Goal: Task Accomplishment & Management: Use online tool/utility

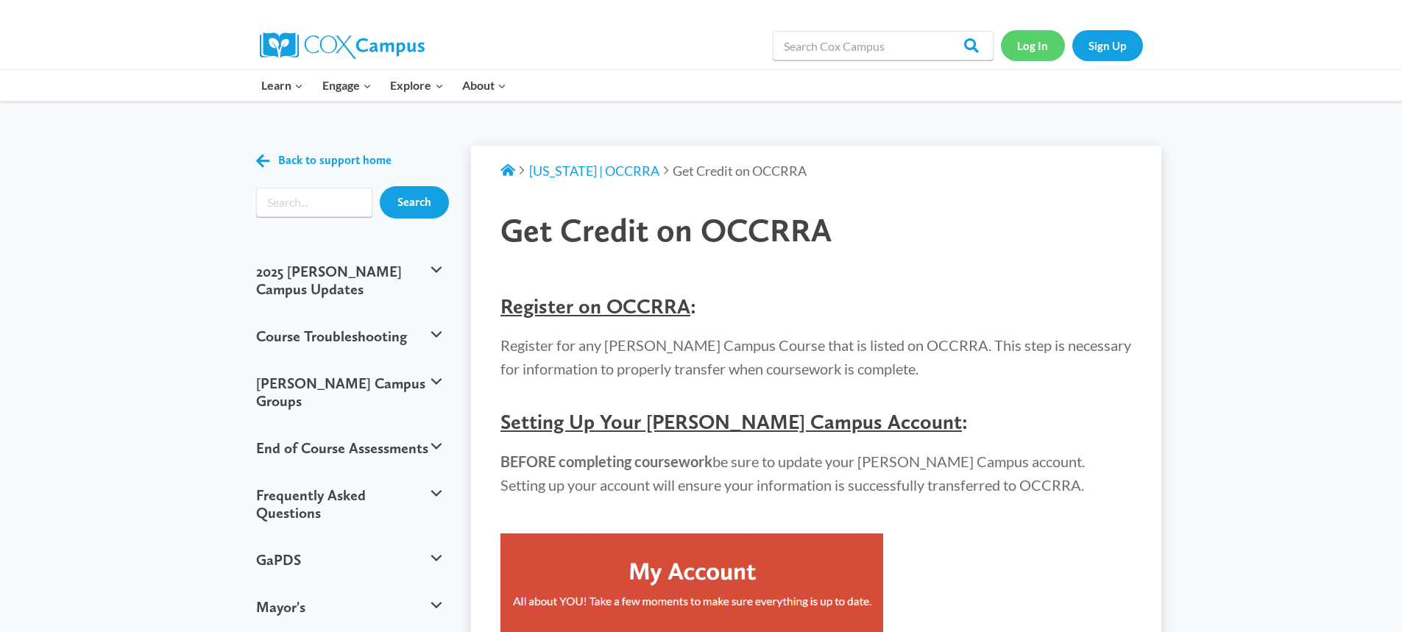
click at [1028, 49] on link "Log In" at bounding box center [1033, 45] width 64 height 30
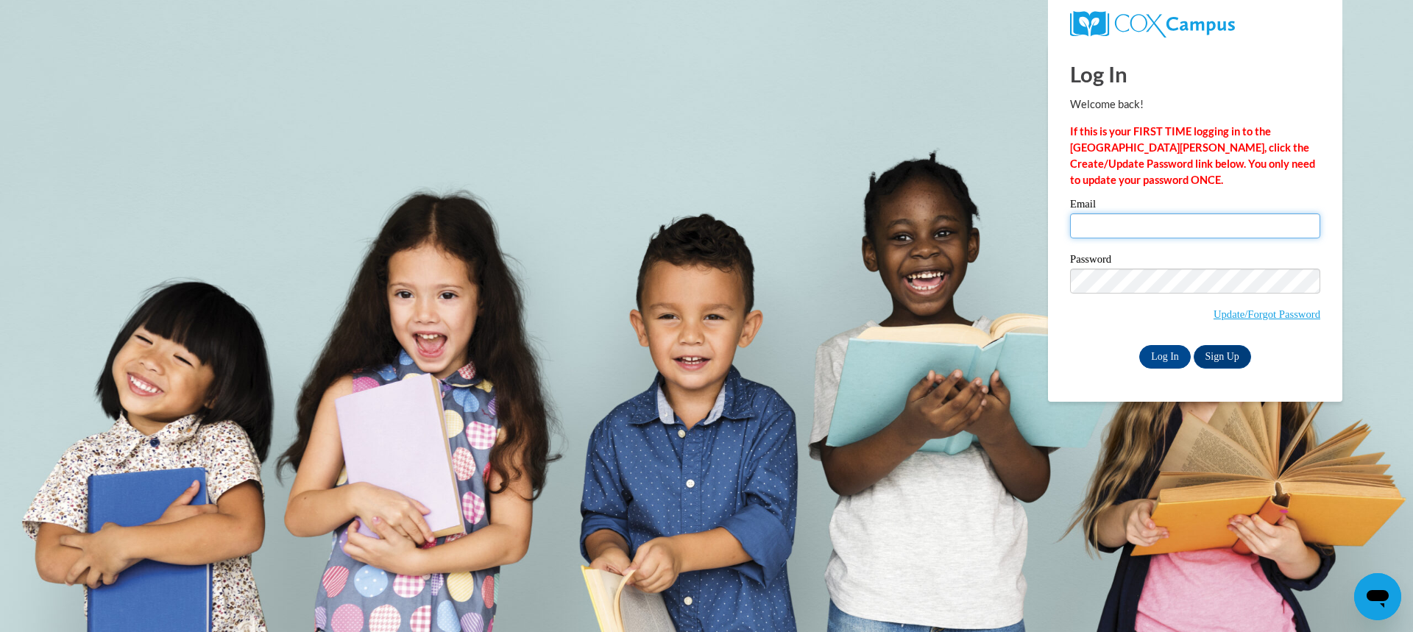
click at [1197, 224] on input "Email" at bounding box center [1195, 225] width 250 height 25
type input "erica.talbot@gmail.com"
click at [1139, 345] on input "Log In" at bounding box center [1165, 357] width 52 height 24
click at [1177, 357] on input "Log In" at bounding box center [1165, 357] width 52 height 24
click at [927, 262] on body "Log In Welcome back! If this is your FIRST TIME logging in to the NEW Cox Campu…" at bounding box center [706, 316] width 1413 height 632
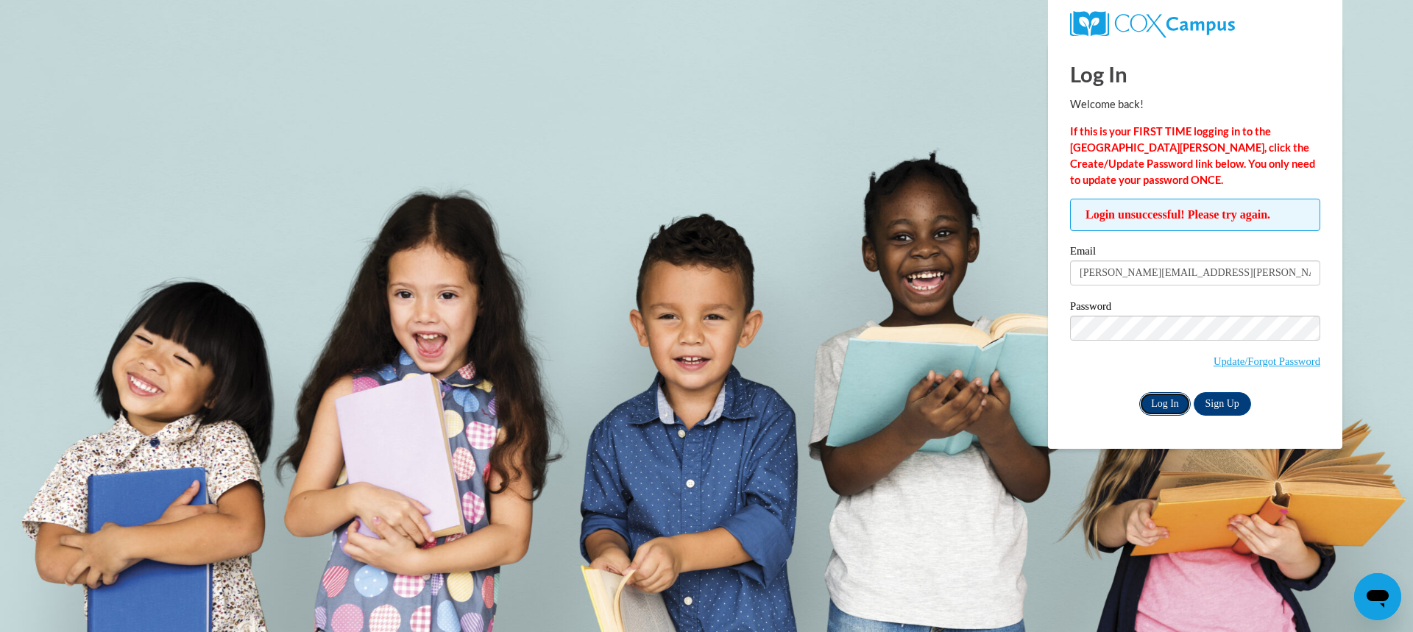
click at [1153, 404] on input "Log In" at bounding box center [1165, 404] width 52 height 24
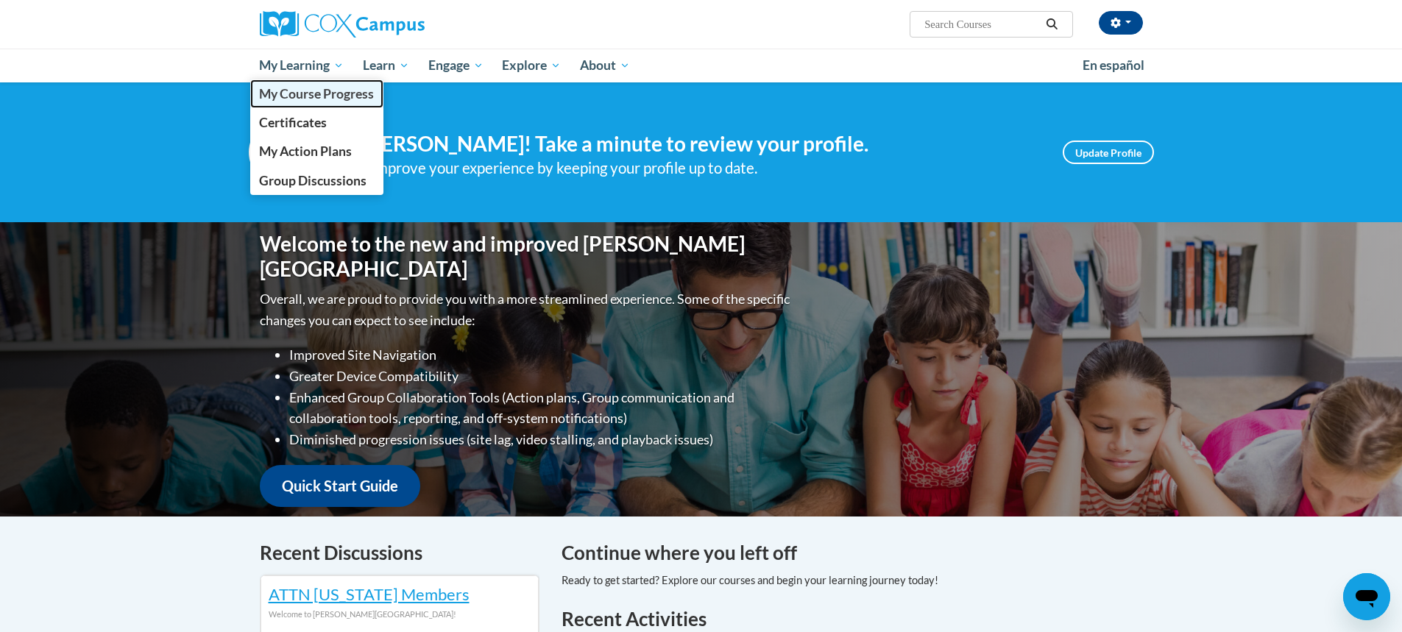
click at [316, 88] on span "My Course Progress" at bounding box center [316, 93] width 115 height 15
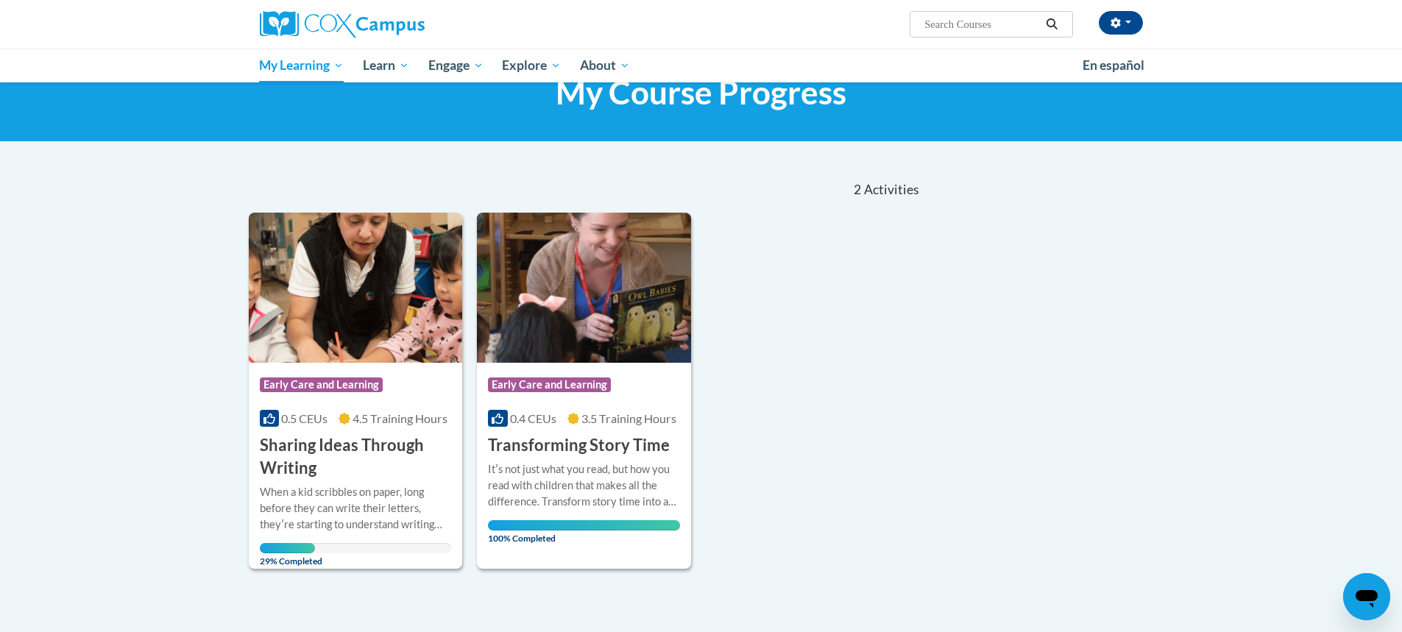
scroll to position [147, 0]
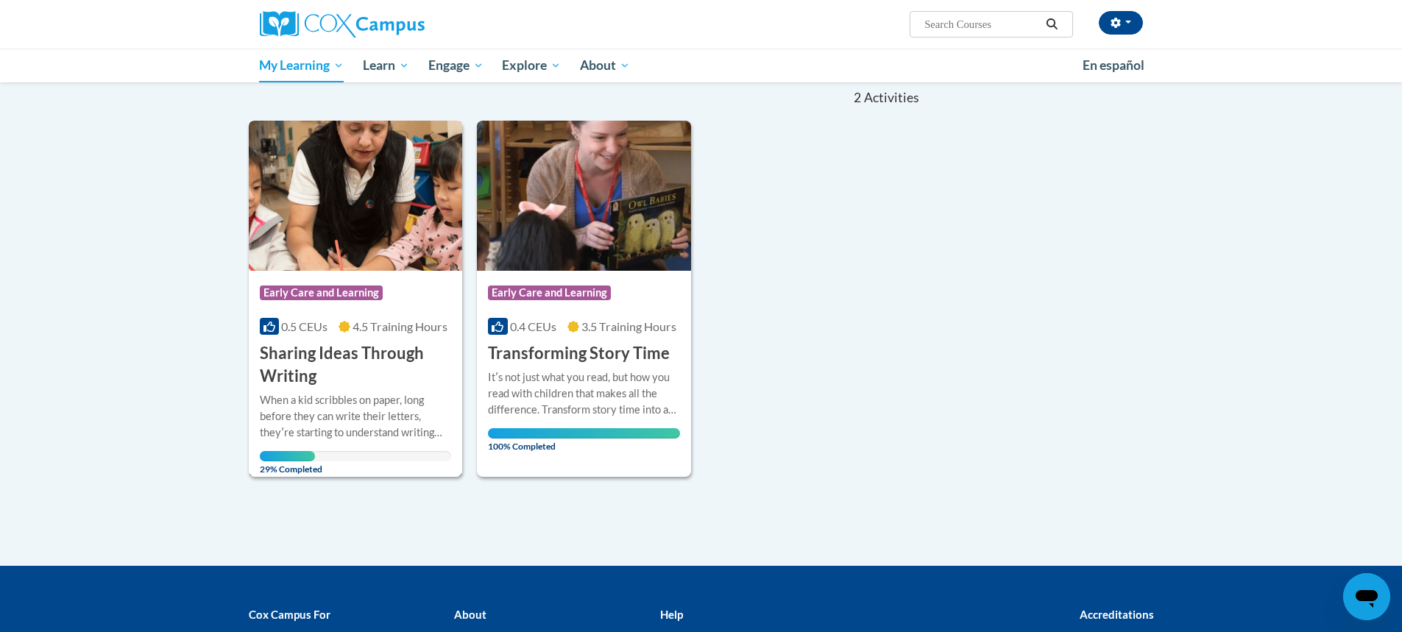
click at [339, 234] on img at bounding box center [356, 196] width 214 height 150
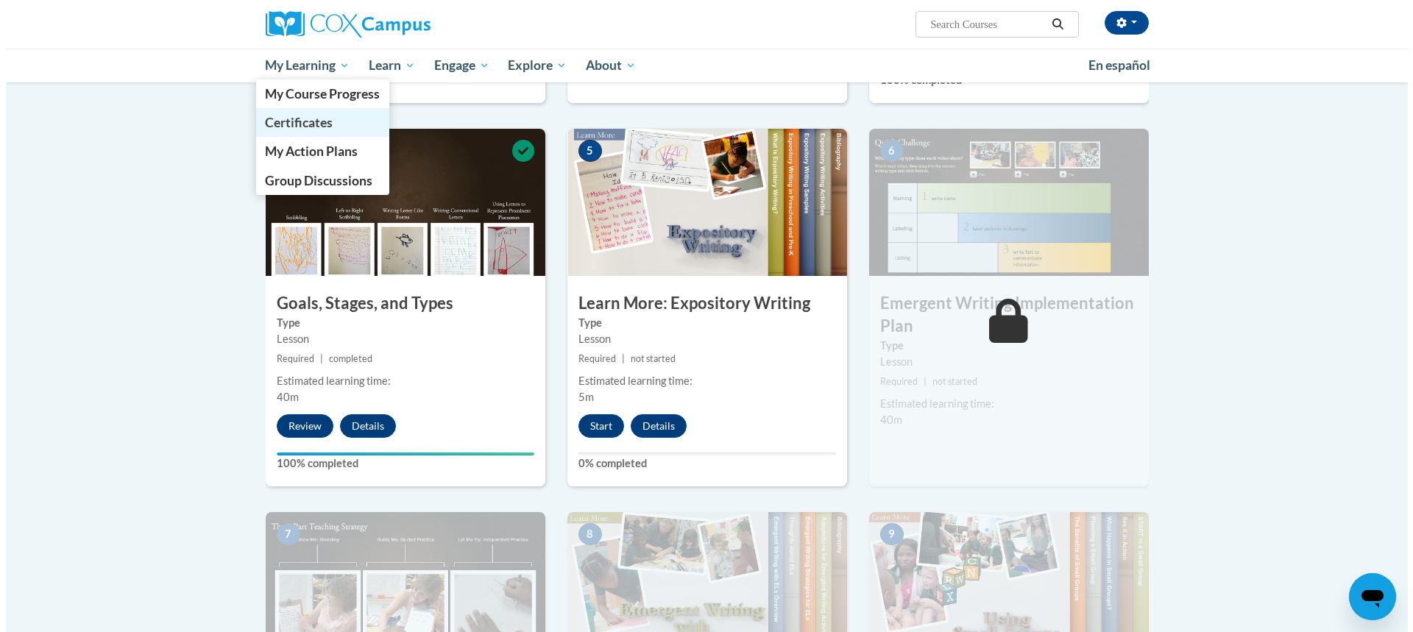
scroll to position [662, 0]
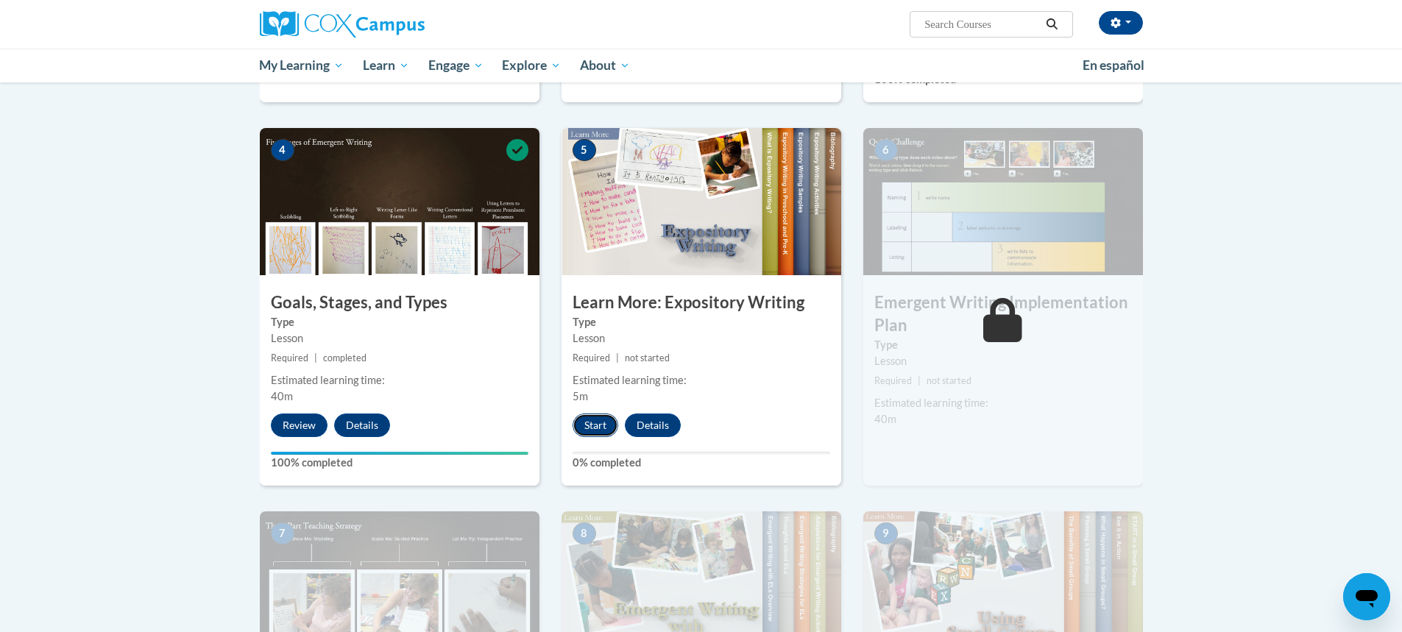
click at [607, 414] on button "Start" at bounding box center [596, 426] width 46 height 24
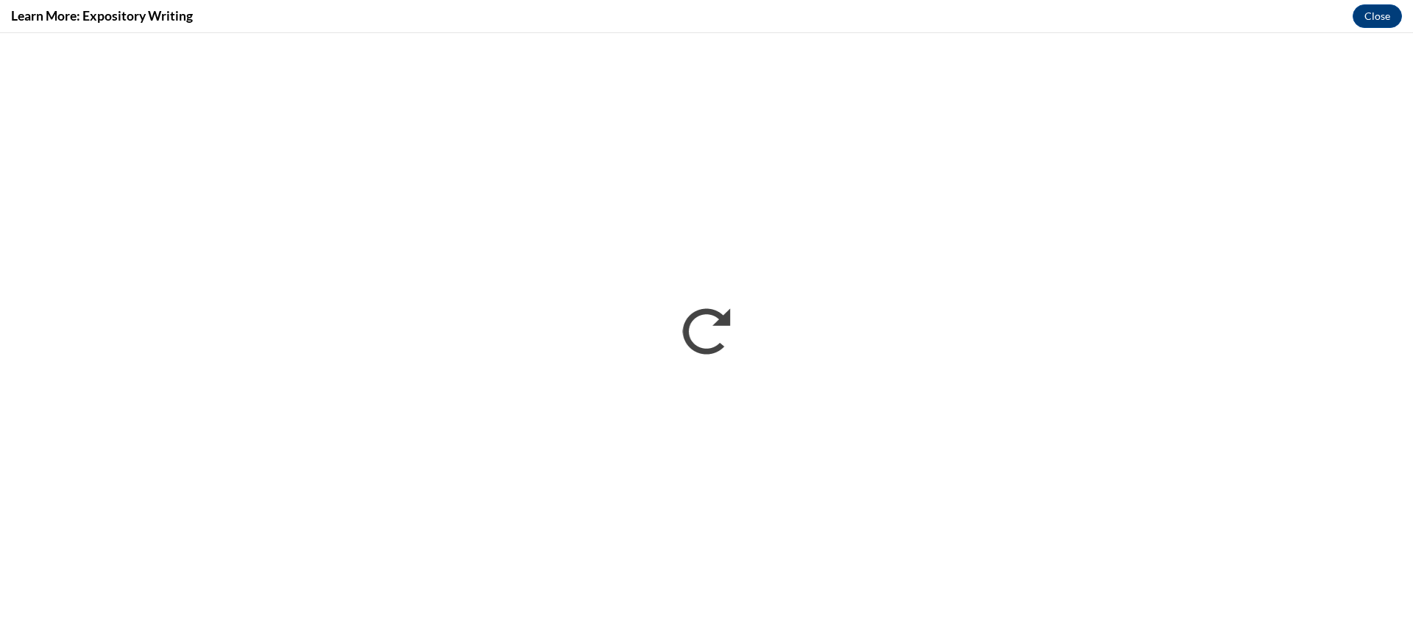
scroll to position [0, 0]
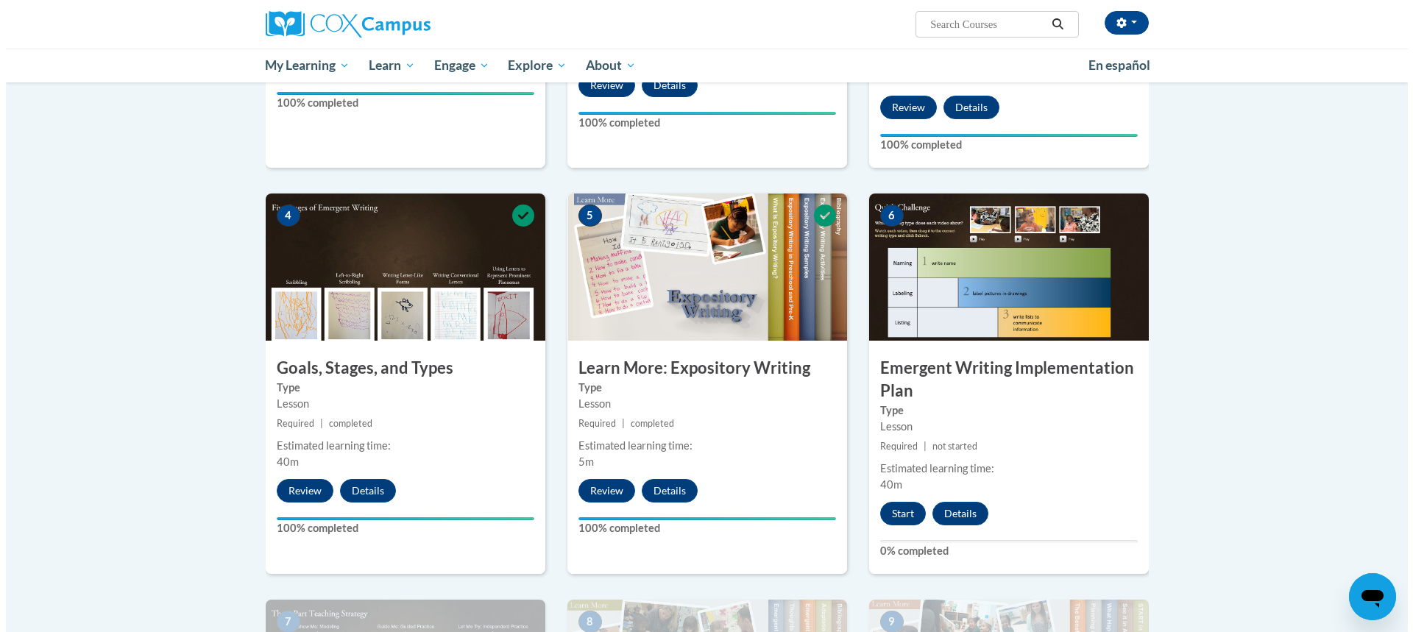
scroll to position [736, 0]
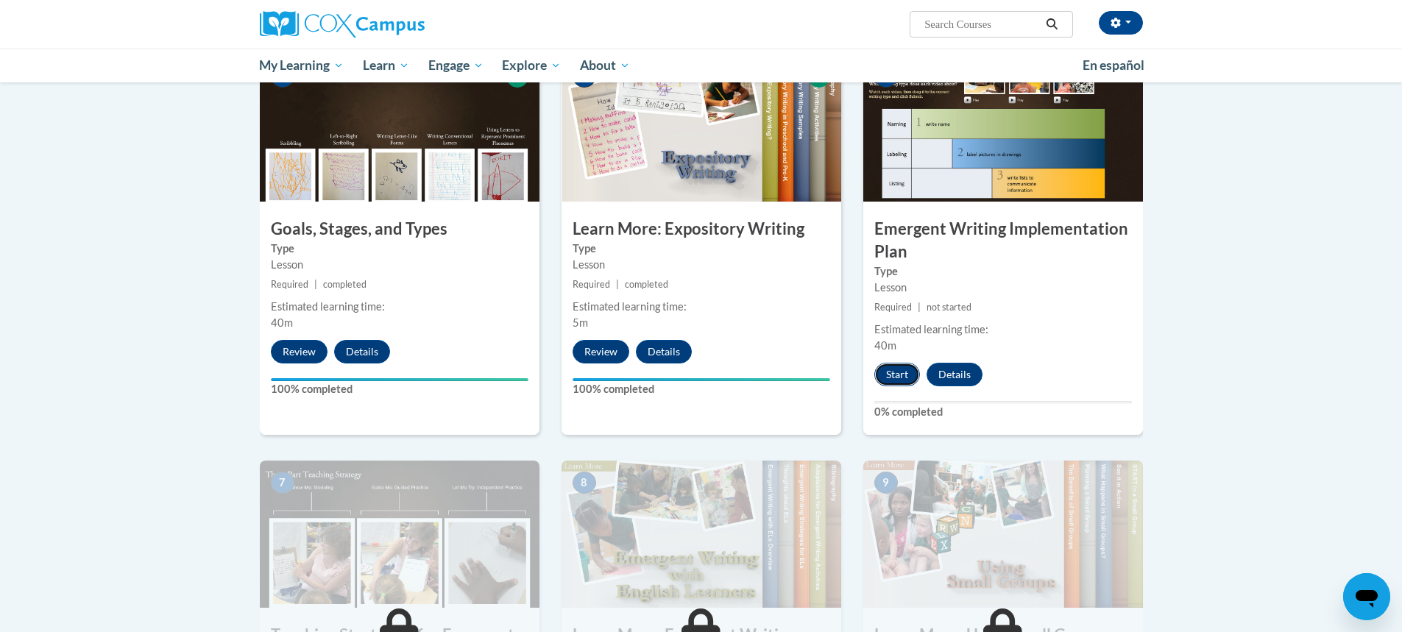
click at [906, 363] on button "Start" at bounding box center [897, 375] width 46 height 24
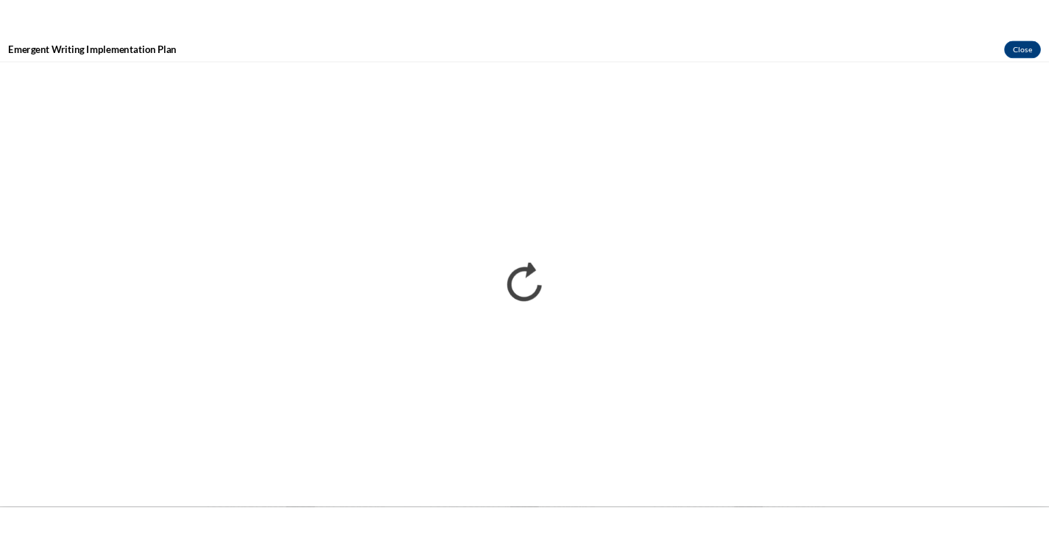
scroll to position [0, 0]
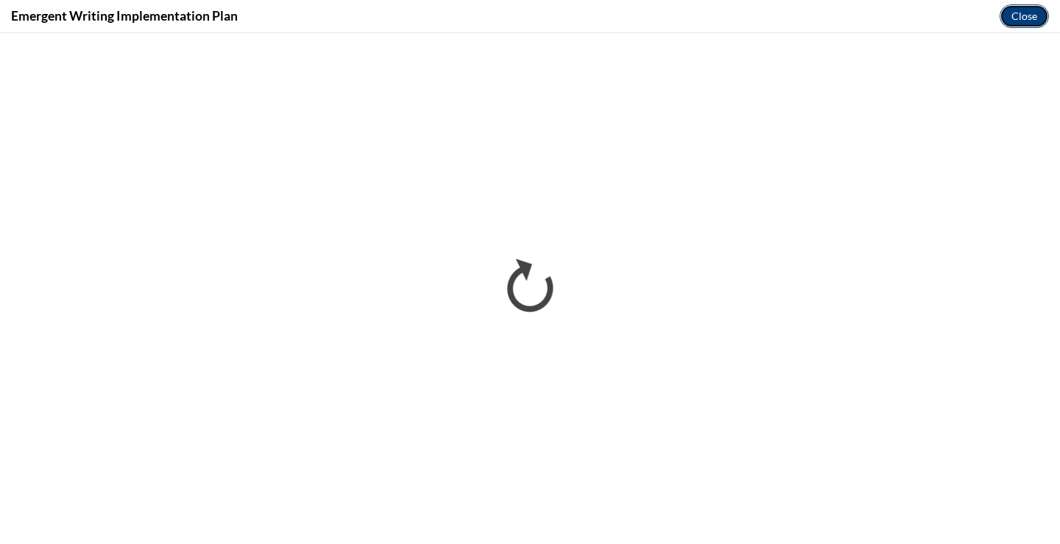
click at [1015, 18] on button "Close" at bounding box center [1023, 16] width 49 height 24
